Goal: Information Seeking & Learning: Learn about a topic

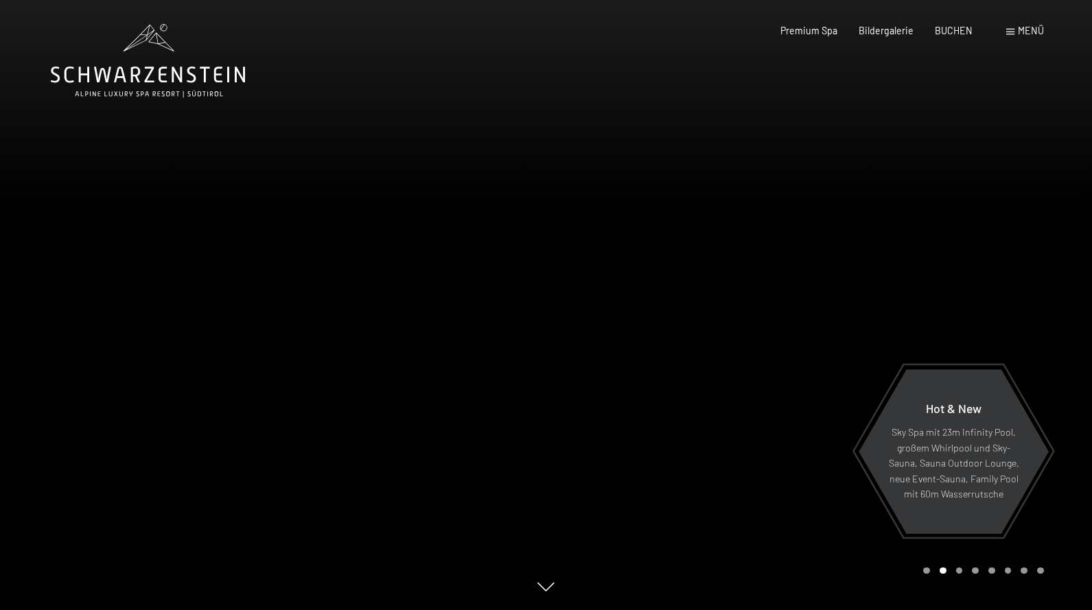
click at [424, 450] on div at bounding box center [273, 305] width 546 height 610
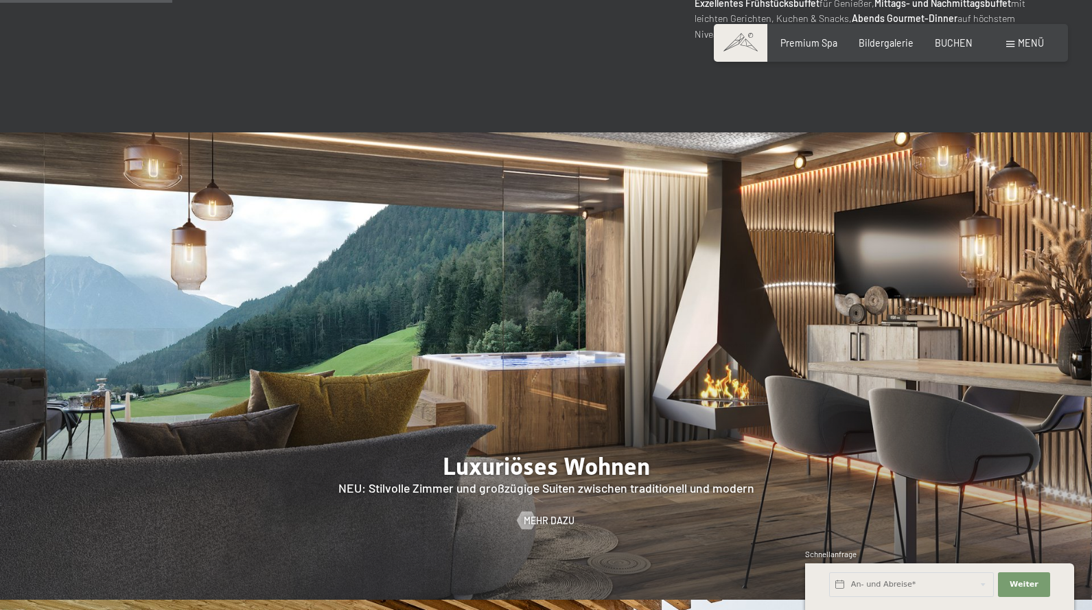
scroll to position [1094, 0]
click at [1020, 588] on span "Weiter" at bounding box center [1024, 584] width 29 height 11
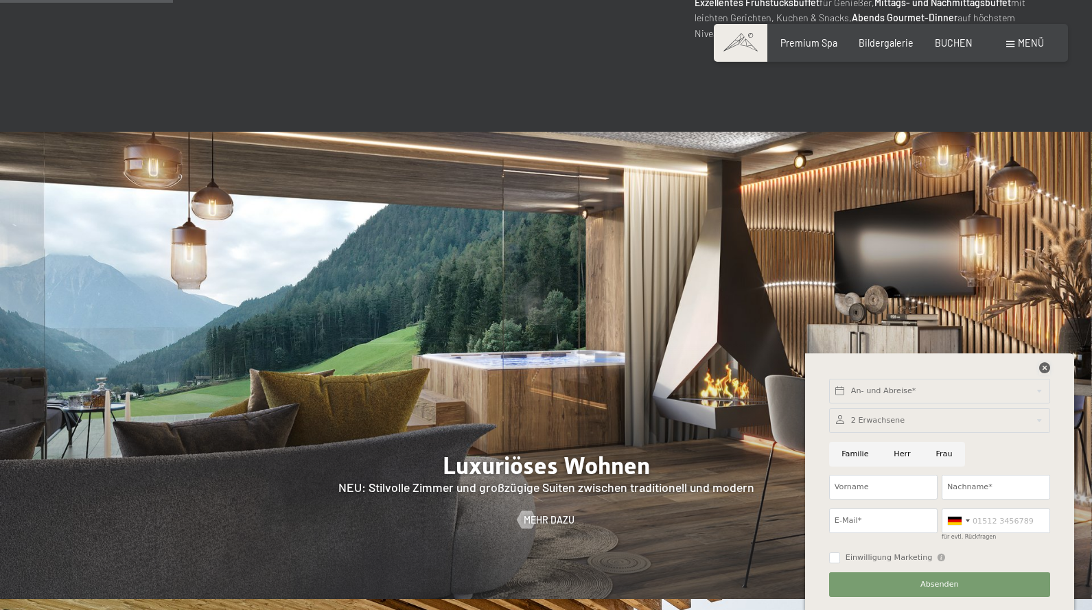
click at [1043, 368] on icon at bounding box center [1044, 367] width 11 height 11
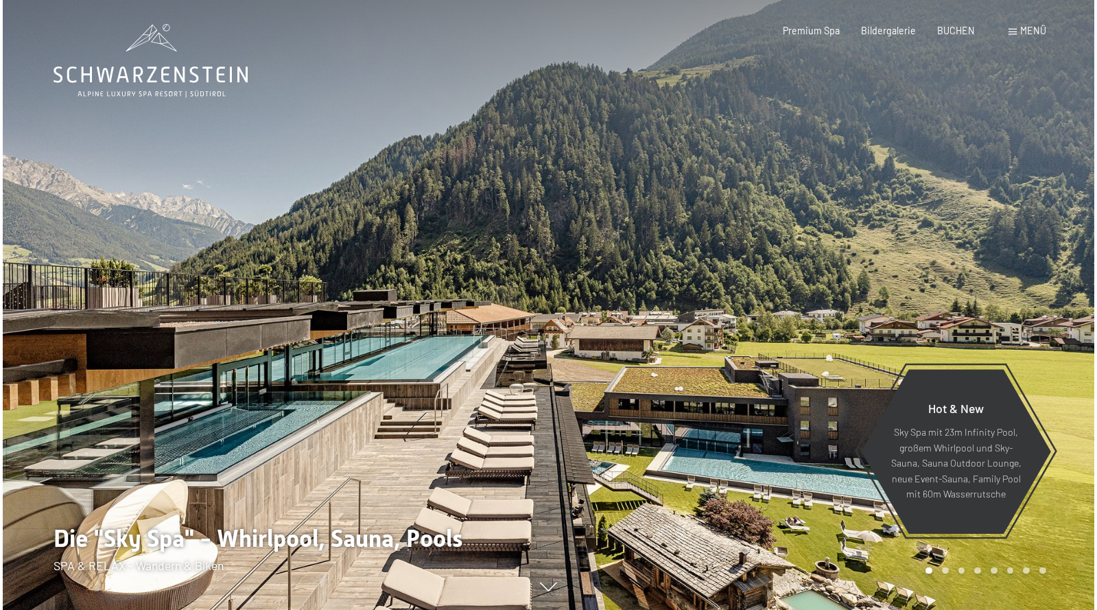
scroll to position [0, 0]
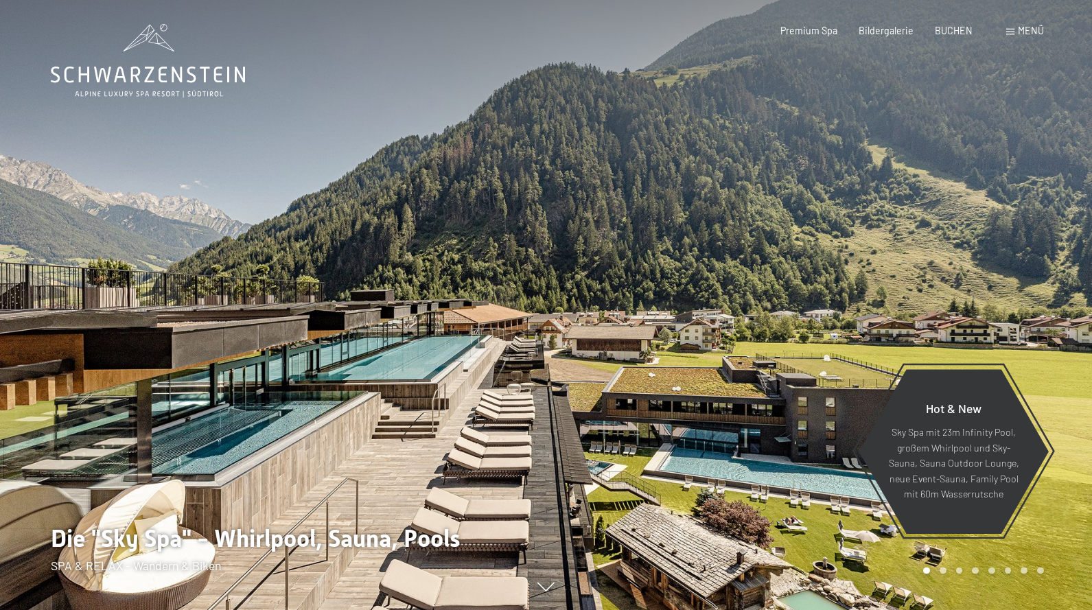
click at [1013, 30] on span at bounding box center [1010, 32] width 8 height 6
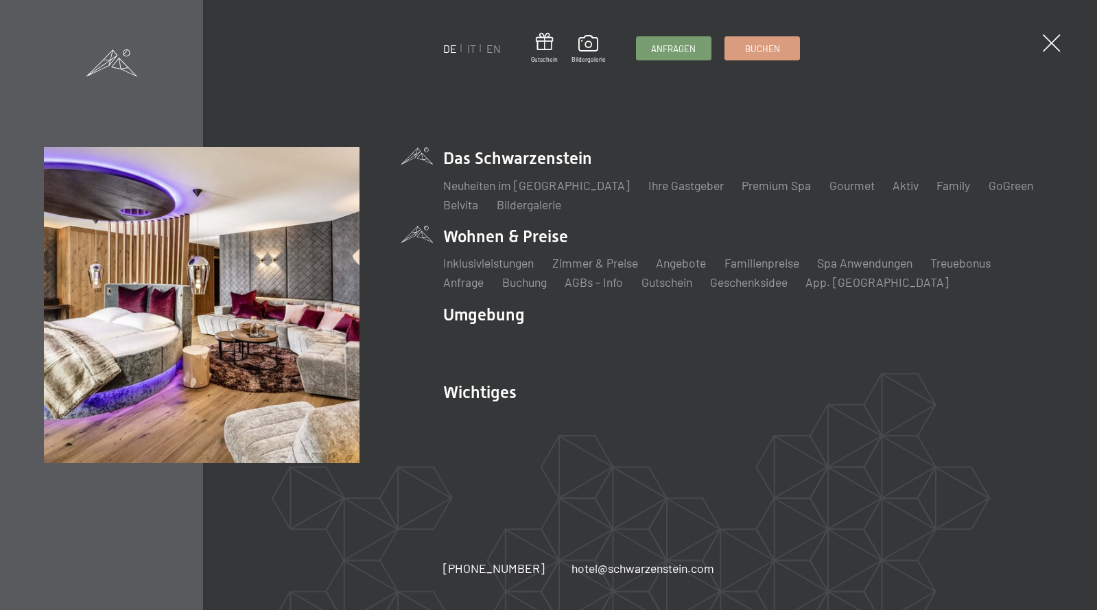
click at [524, 235] on li "Wohnen & Preise Inklusivleistungen Zimmer & Preise Liste Angebote Liste Familie…" at bounding box center [748, 258] width 610 height 66
click at [455, 235] on li "Wohnen & Preise Inklusivleistungen Zimmer & Preise Liste Angebote Liste Familie…" at bounding box center [748, 258] width 610 height 66
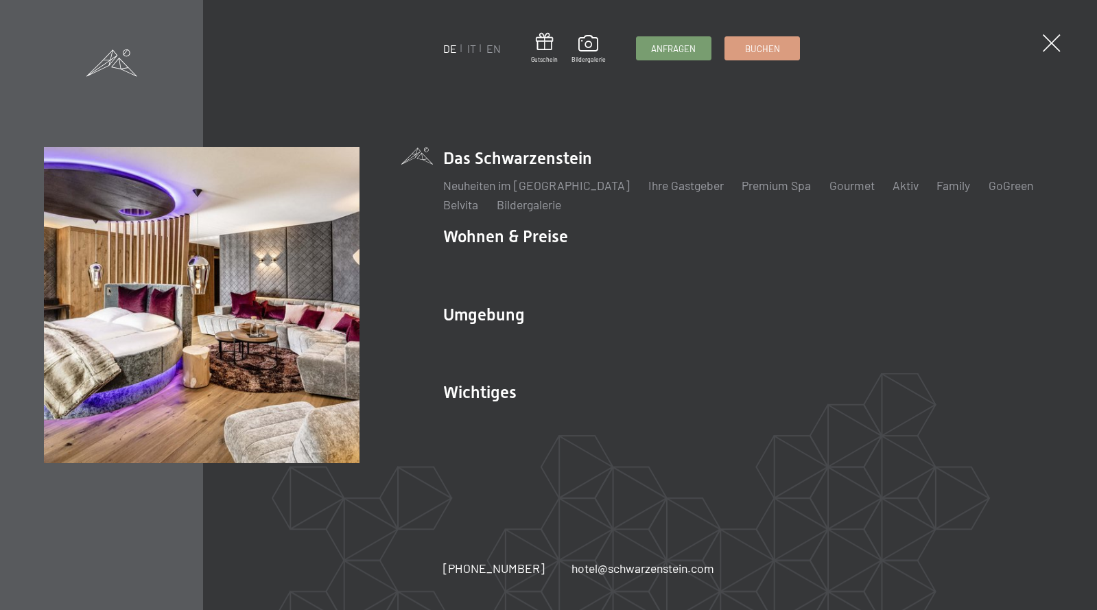
click at [421, 234] on div "DE IT EN Gutschein Bildergalerie Anfragen Buchen DE IT EN Das Schwarzenstein Ne…" at bounding box center [549, 305] width 1010 height 316
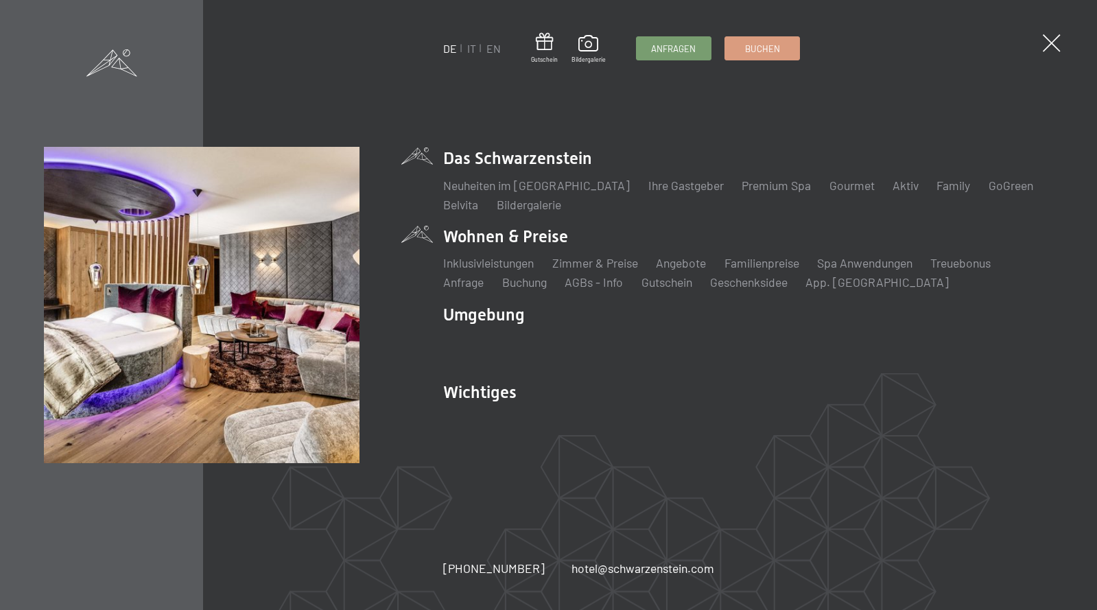
click at [486, 239] on li "Wohnen & Preise Inklusivleistungen Zimmer & Preise Liste Angebote Liste Familie…" at bounding box center [748, 258] width 610 height 66
click at [583, 262] on link "Zimmer & Preise" at bounding box center [595, 262] width 86 height 15
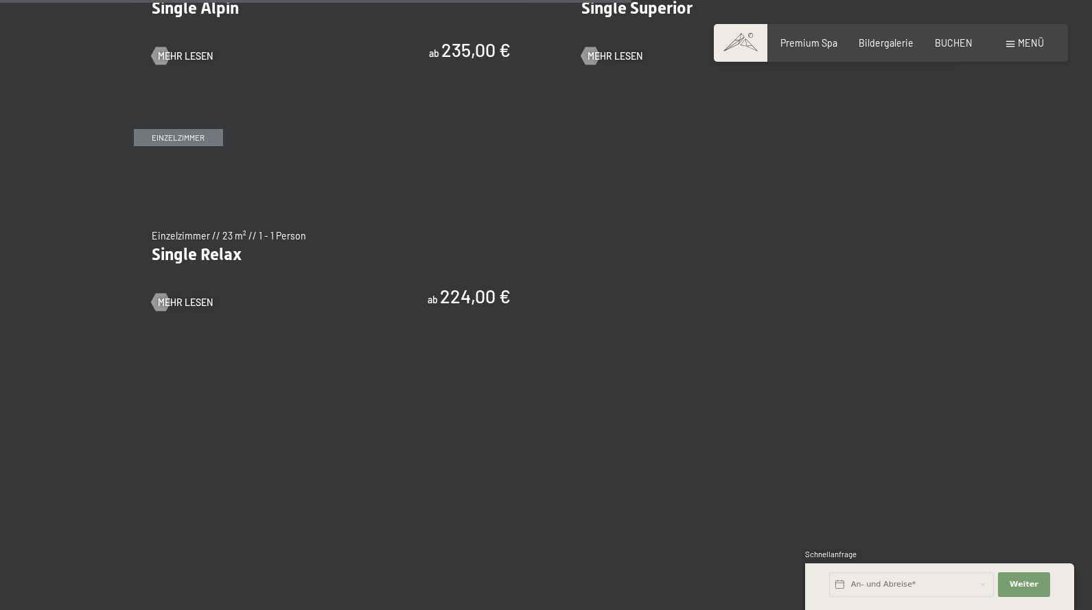
scroll to position [2178, 0]
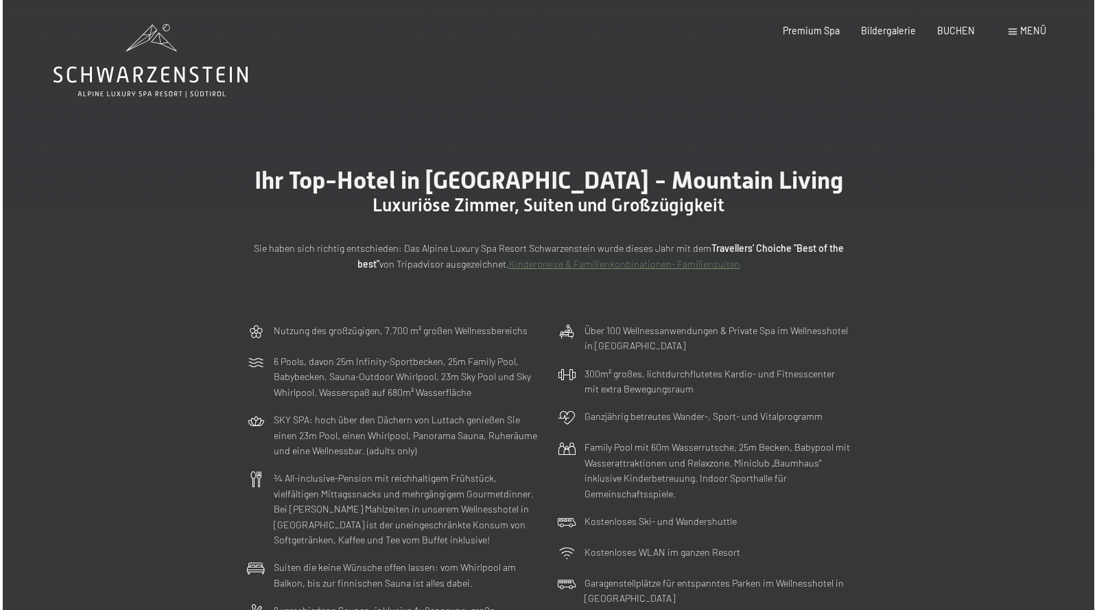
scroll to position [0, 0]
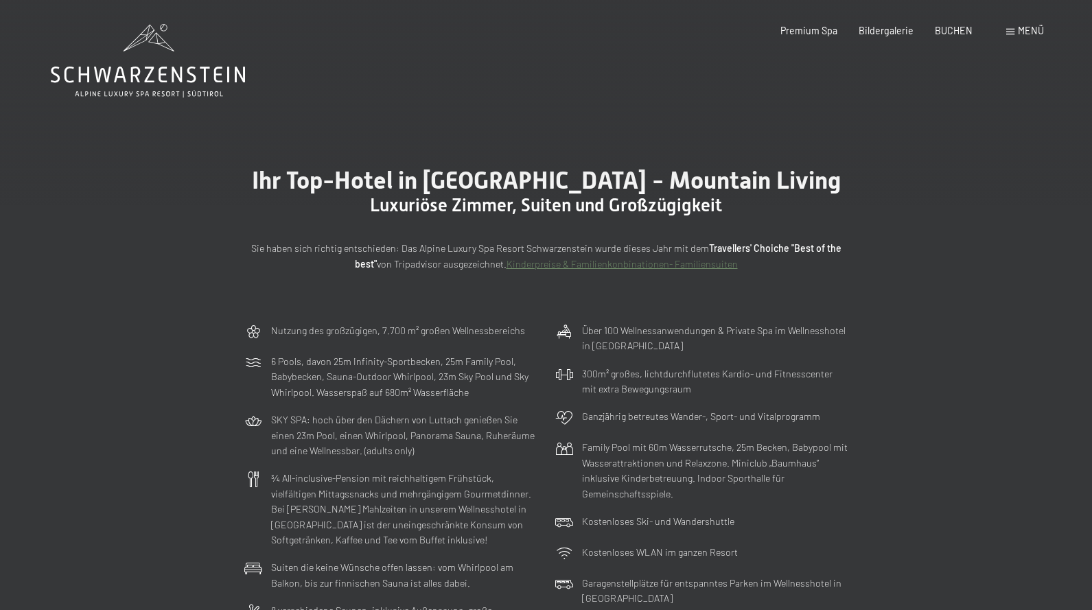
click at [1031, 27] on span "Menü" at bounding box center [1031, 31] width 26 height 12
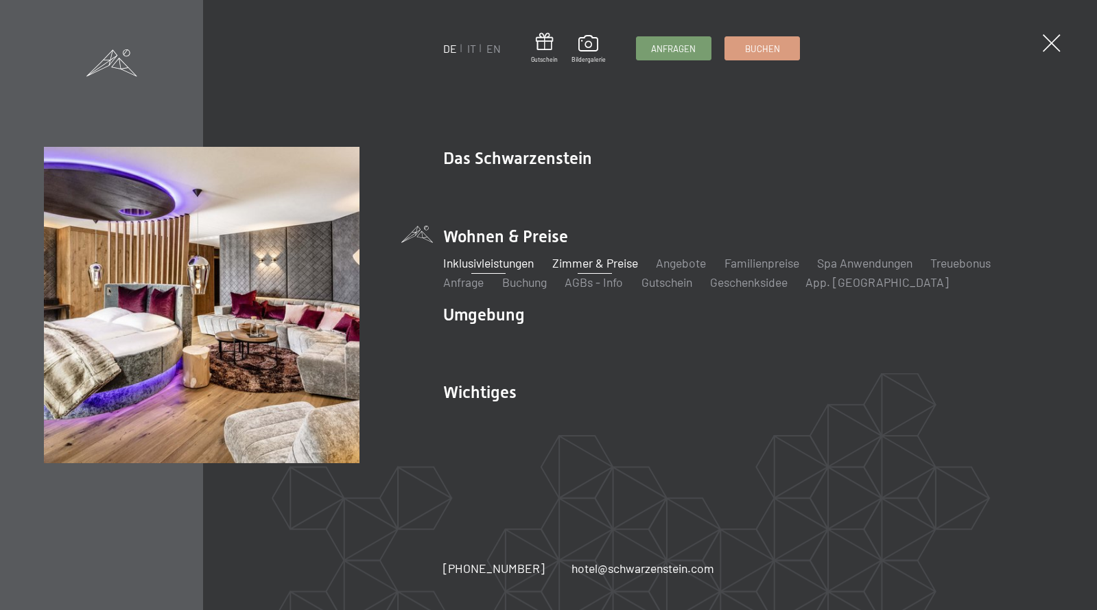
click at [489, 261] on link "Inklusivleistungen" at bounding box center [488, 262] width 91 height 15
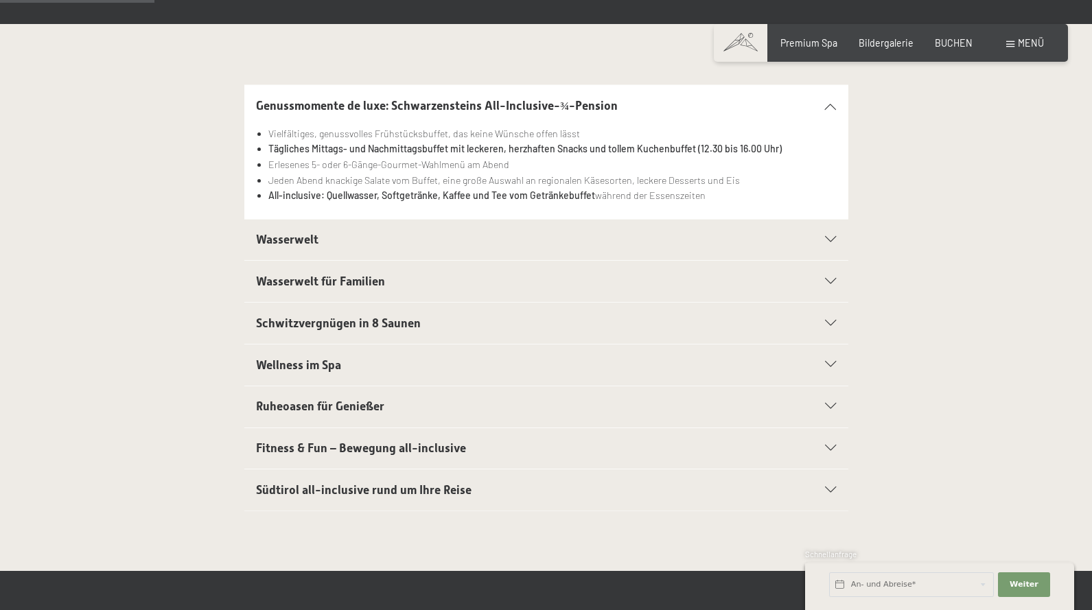
scroll to position [290, 0]
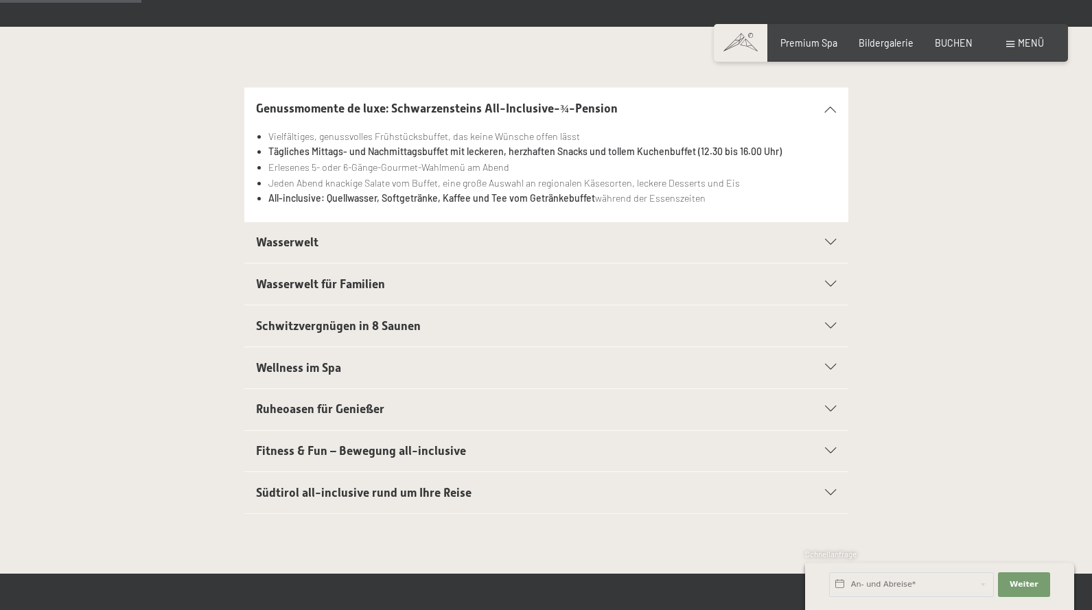
click at [830, 240] on icon at bounding box center [830, 243] width 11 height 6
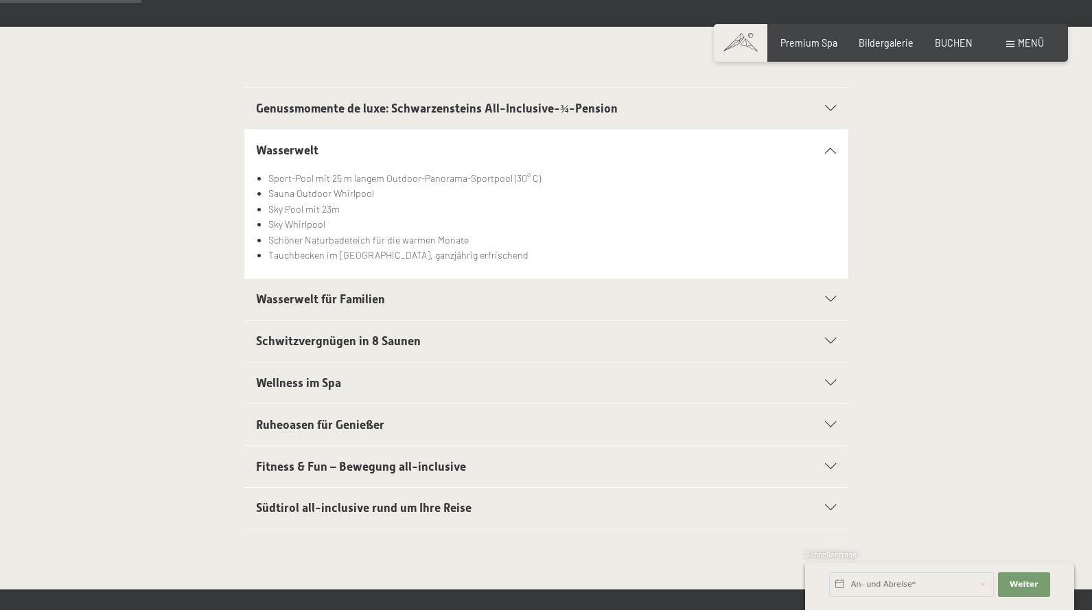
click at [830, 422] on icon at bounding box center [830, 425] width 11 height 6
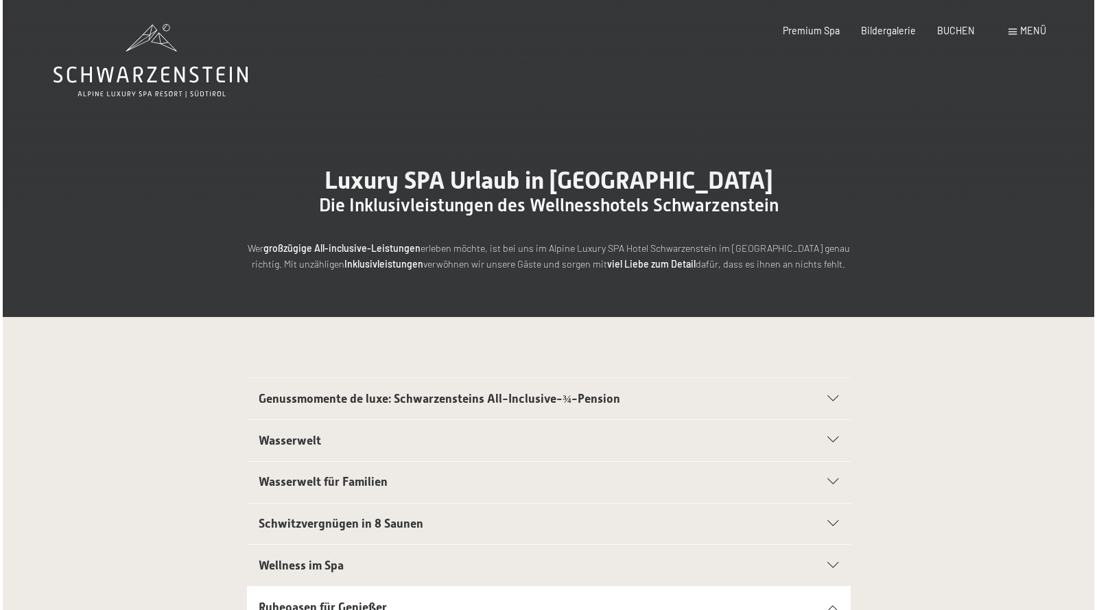
scroll to position [0, 0]
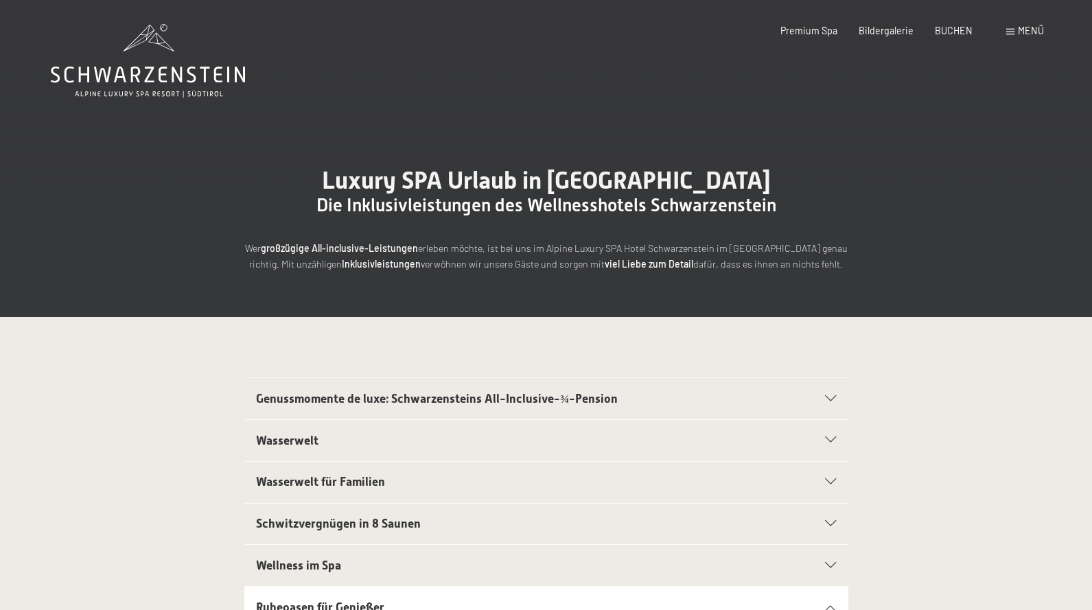
click at [1016, 30] on div "Menü" at bounding box center [1025, 31] width 38 height 14
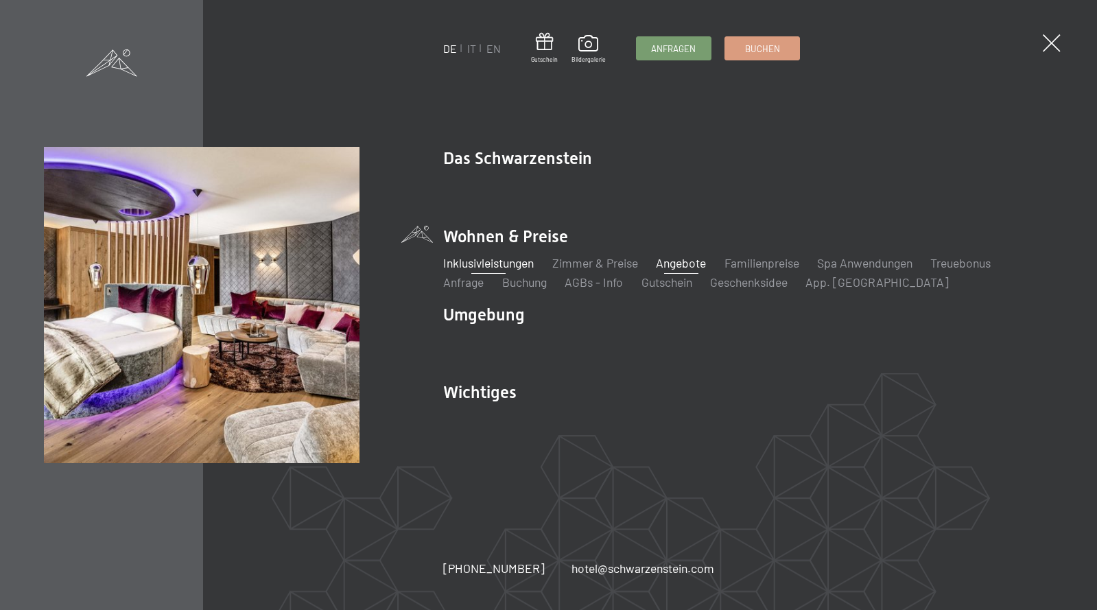
click at [686, 259] on link "Angebote" at bounding box center [681, 262] width 50 height 15
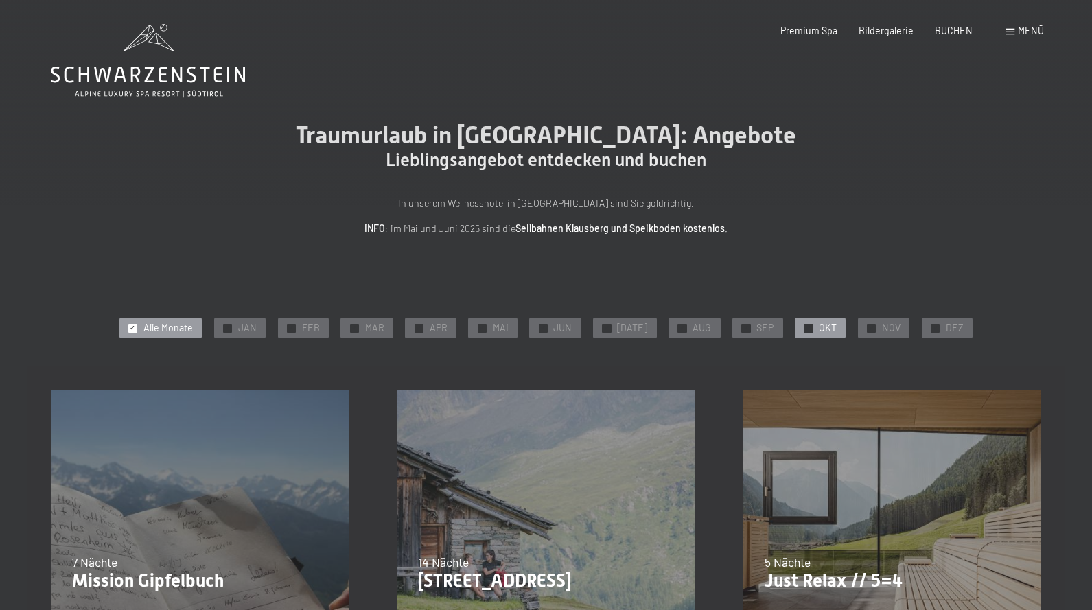
click at [819, 325] on span "OKT" at bounding box center [828, 328] width 18 height 14
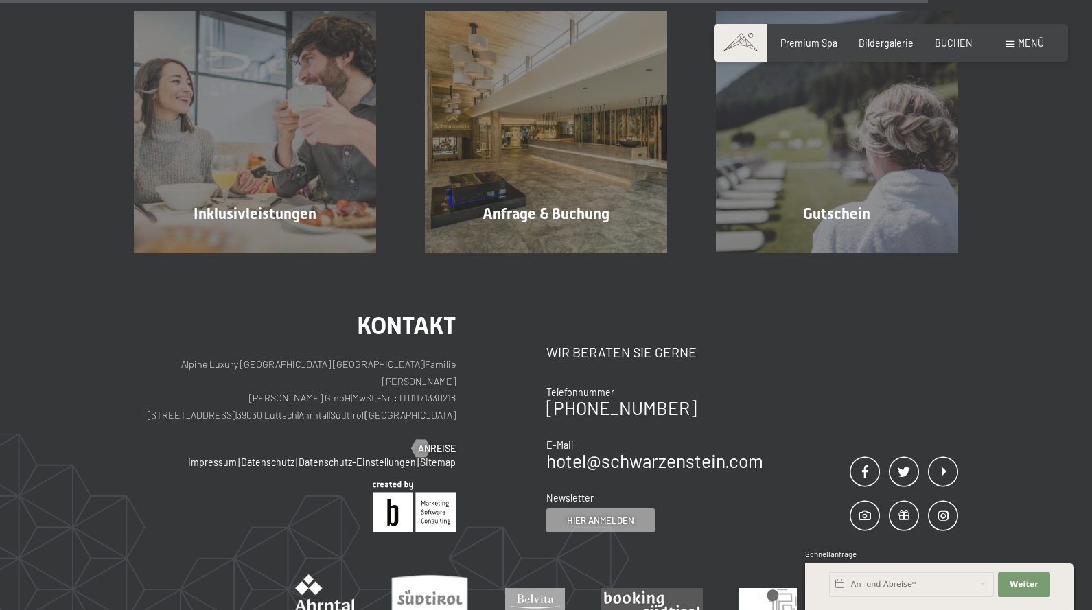
scroll to position [1169, 0]
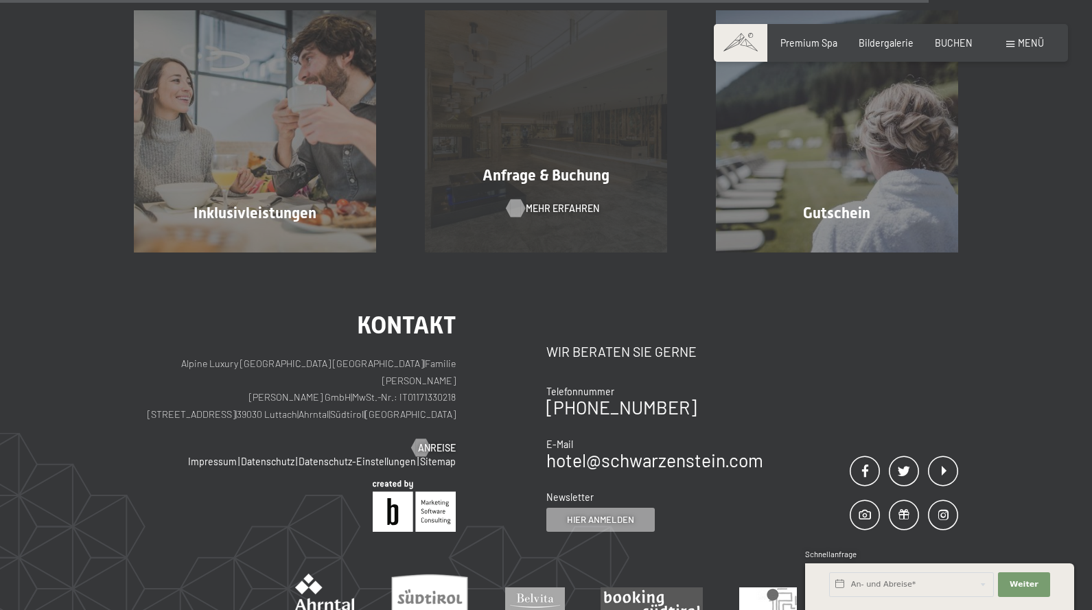
click at [540, 207] on span "Mehr erfahren" at bounding box center [562, 209] width 73 height 14
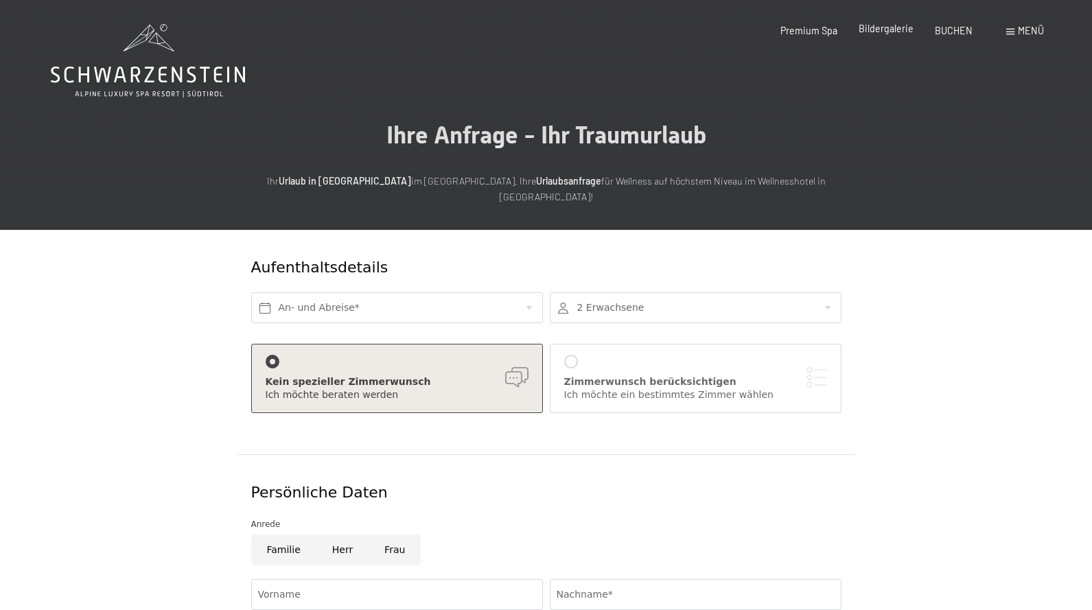
click at [894, 33] on span "Bildergalerie" at bounding box center [886, 29] width 55 height 12
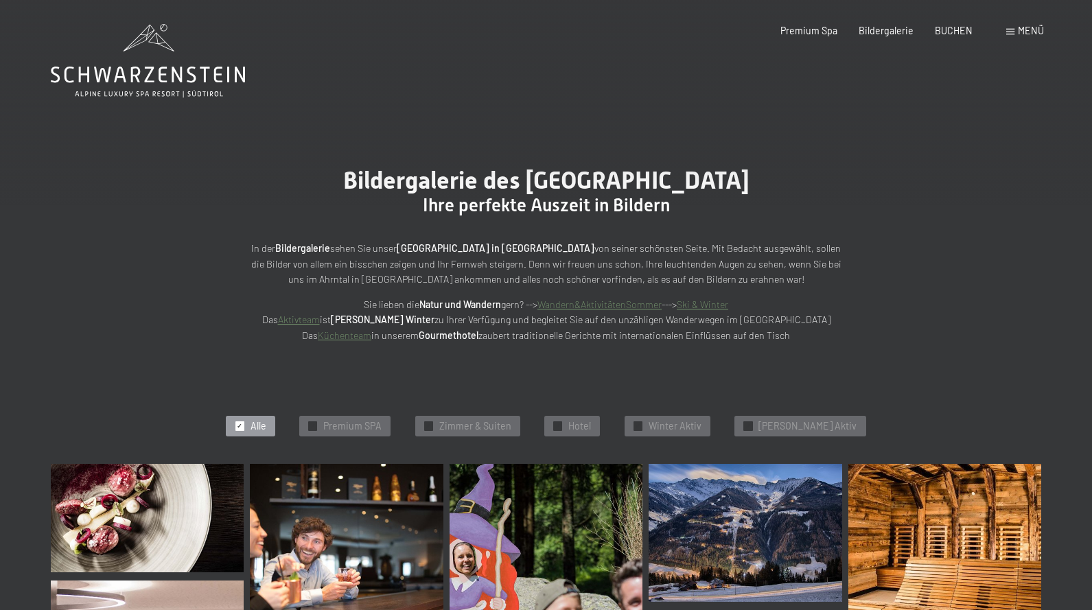
click at [1023, 32] on span "Menü" at bounding box center [1031, 31] width 26 height 12
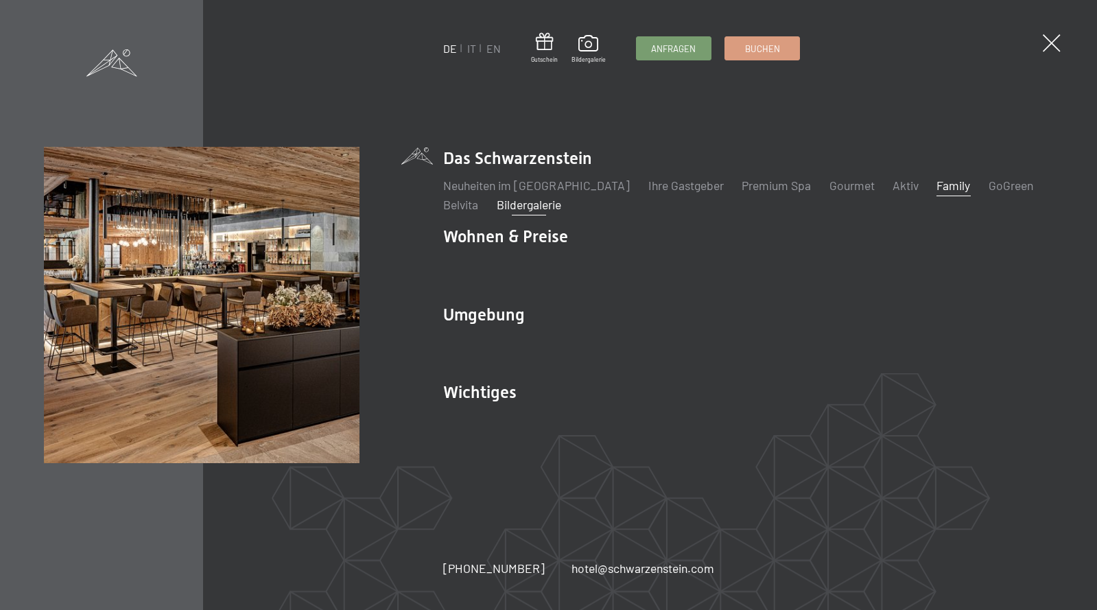
click at [937, 188] on link "Family" at bounding box center [954, 185] width 34 height 15
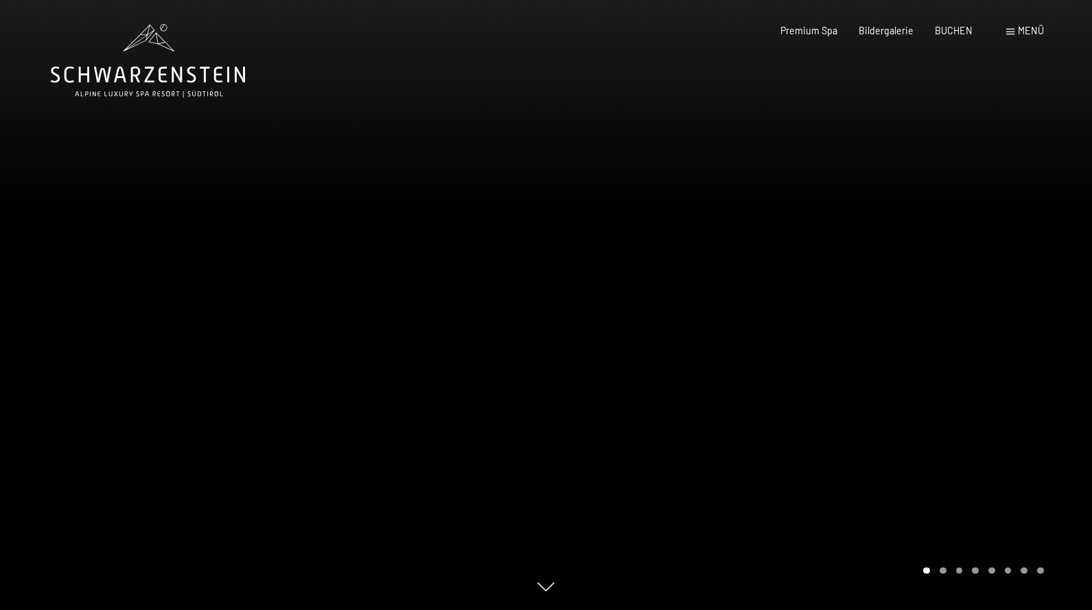
click at [1029, 32] on span "Menü" at bounding box center [1031, 31] width 26 height 12
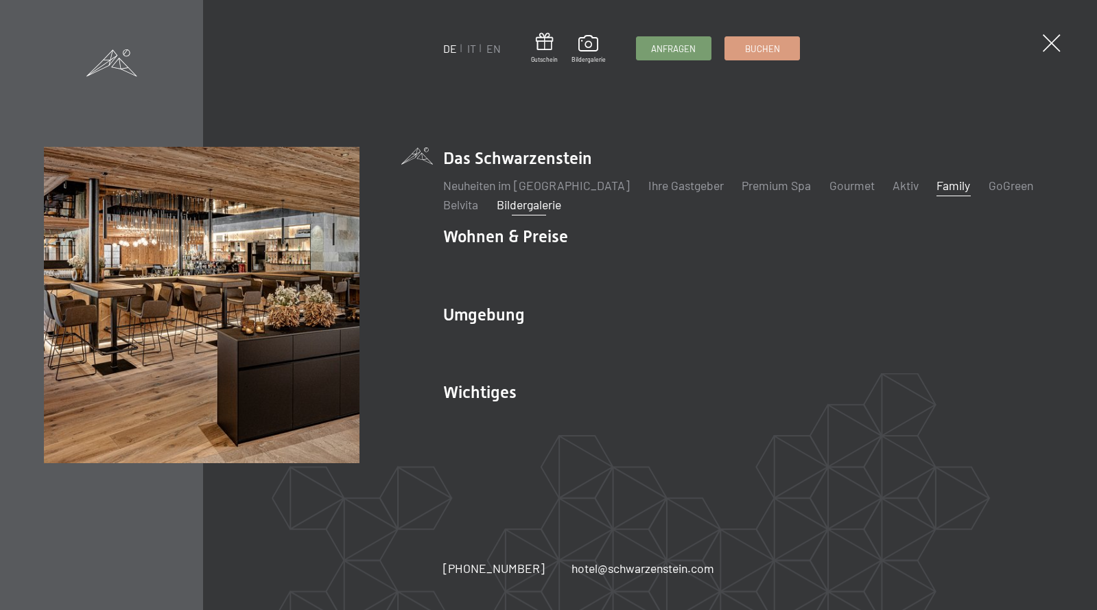
click at [524, 204] on link "Bildergalerie" at bounding box center [529, 204] width 65 height 15
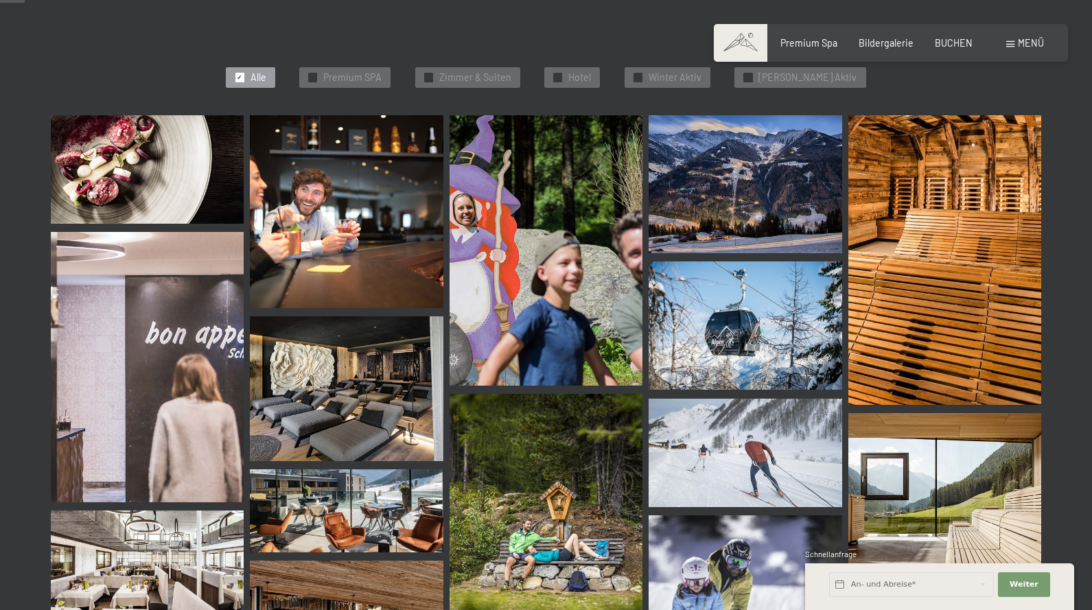
scroll to position [353, 0]
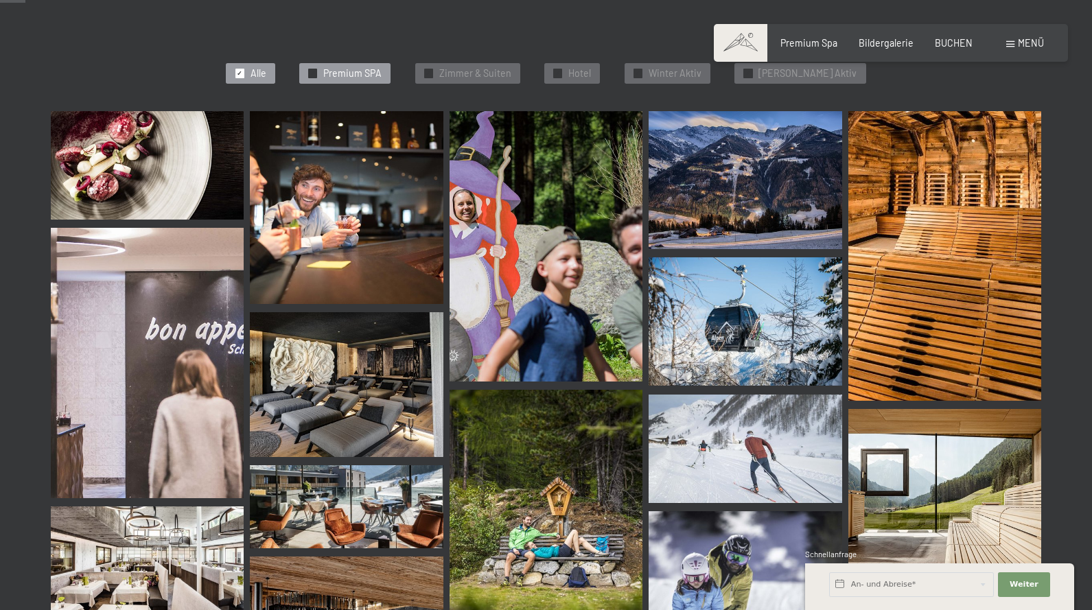
click at [380, 71] on span "Premium SPA" at bounding box center [352, 74] width 58 height 14
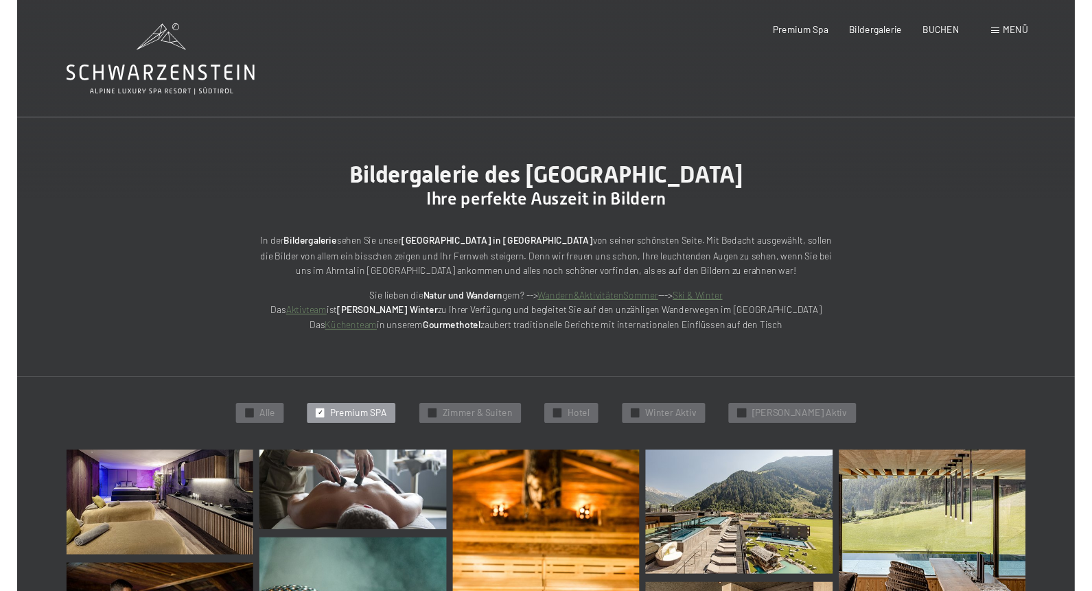
scroll to position [0, 0]
